Goal: Check status: Check status

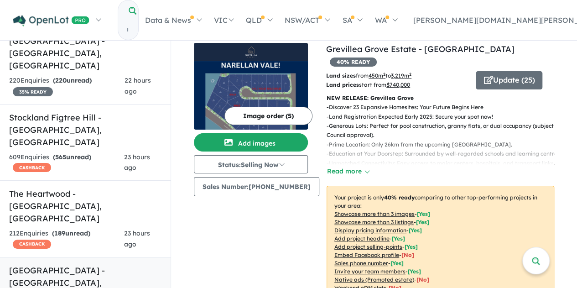
scroll to position [274, 0]
click at [69, 264] on h5 "[GEOGRAPHIC_DATA] - [GEOGRAPHIC_DATA] , [GEOGRAPHIC_DATA]" at bounding box center [85, 282] width 152 height 37
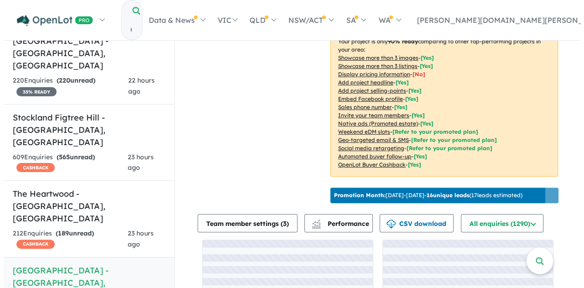
scroll to position [182, 0]
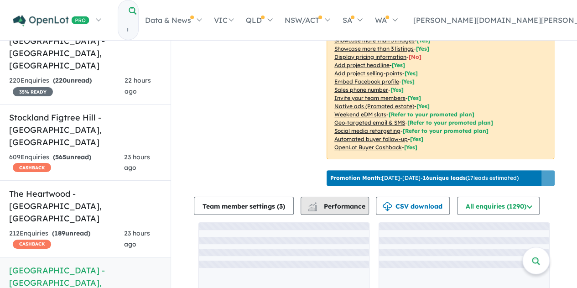
click at [350, 210] on span "Performance" at bounding box center [337, 206] width 56 height 8
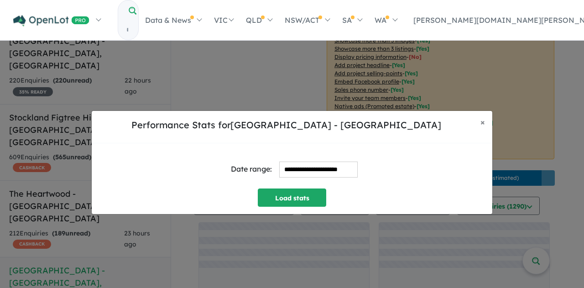
click at [337, 166] on input "**********" at bounding box center [318, 169] width 78 height 16
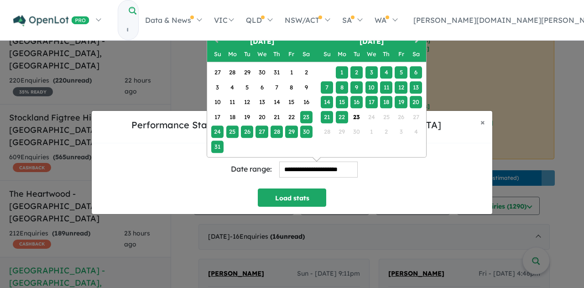
click at [216, 38] on span "Previous Month" at bounding box center [216, 40] width 0 height 11
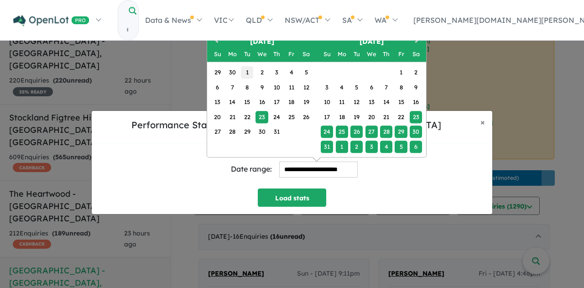
click at [247, 71] on div "1" at bounding box center [247, 72] width 12 height 12
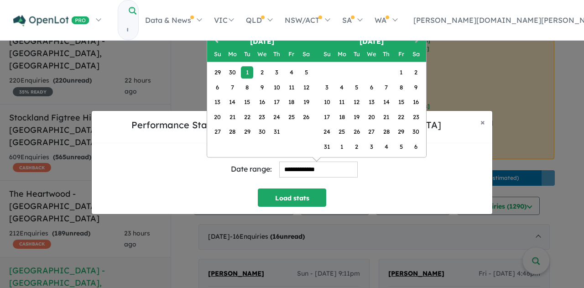
click at [413, 38] on button "Next Month" at bounding box center [418, 41] width 15 height 15
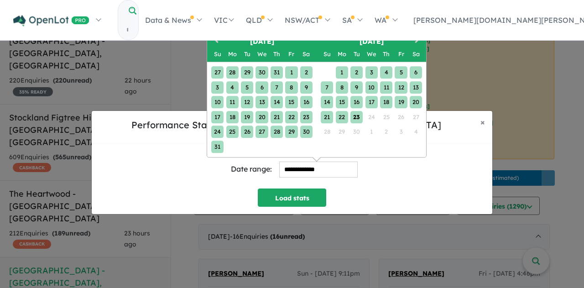
click at [360, 111] on div "23" at bounding box center [356, 116] width 12 height 12
type input "**********"
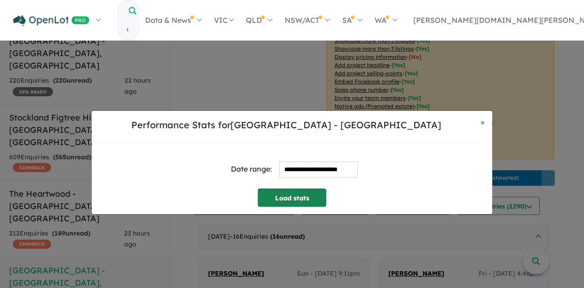
click at [304, 195] on button "Load stats" at bounding box center [292, 197] width 68 height 18
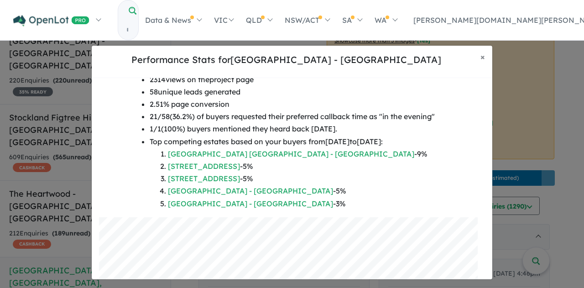
scroll to position [46, 0]
